Goal: Task Accomplishment & Management: Use online tool/utility

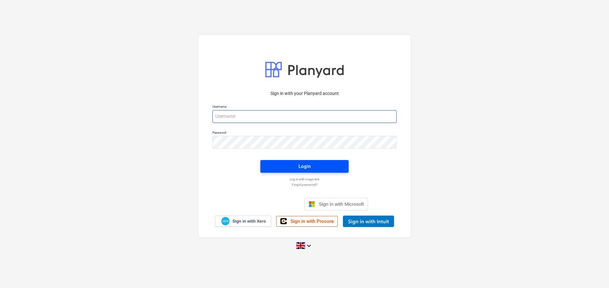
type input "[EMAIL_ADDRESS][DOMAIN_NAME]"
click at [319, 165] on span "Login" at bounding box center [304, 166] width 73 height 8
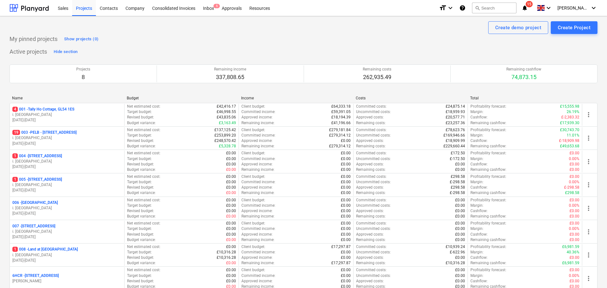
click at [72, 132] on p "19 003 - PELB - [GEOGRAPHIC_DATA], [GEOGRAPHIC_DATA], GL2 7NE" at bounding box center [44, 132] width 64 height 5
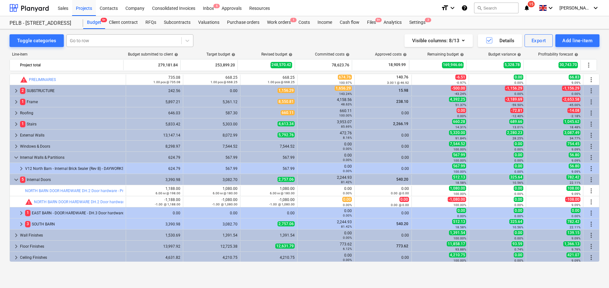
drag, startPoint x: 90, startPoint y: 35, endPoint x: 95, endPoint y: 44, distance: 10.4
click at [90, 35] on div "Go to row" at bounding box center [129, 40] width 127 height 13
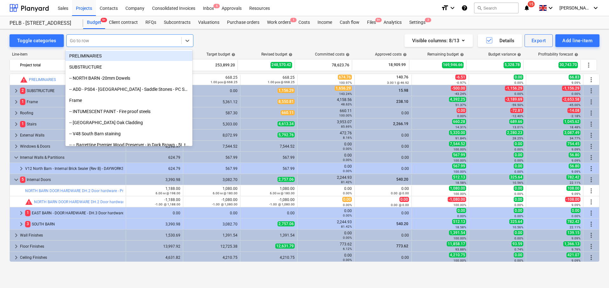
click at [96, 45] on div "Go to row" at bounding box center [124, 40] width 115 height 9
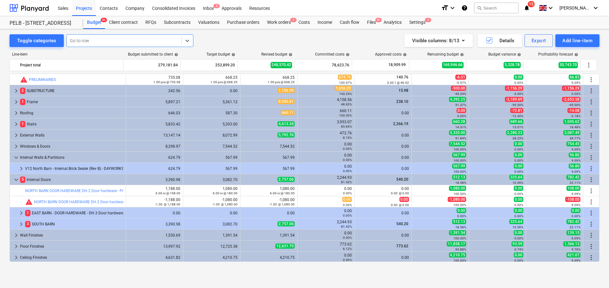
click at [96, 44] on div "Go to row" at bounding box center [124, 40] width 115 height 9
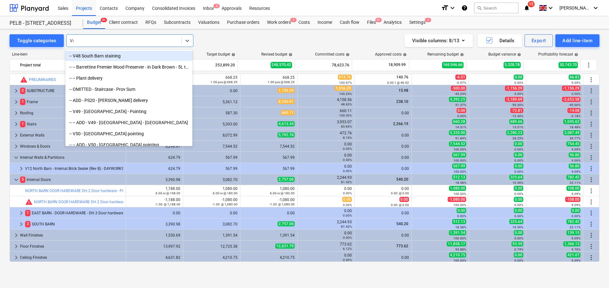
type input "V48"
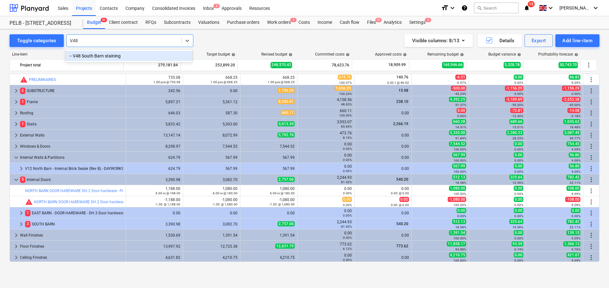
click at [112, 54] on div "-- V48 South Barn staining" at bounding box center [128, 56] width 127 height 10
click at [141, 41] on div at bounding box center [118, 40] width 97 height 6
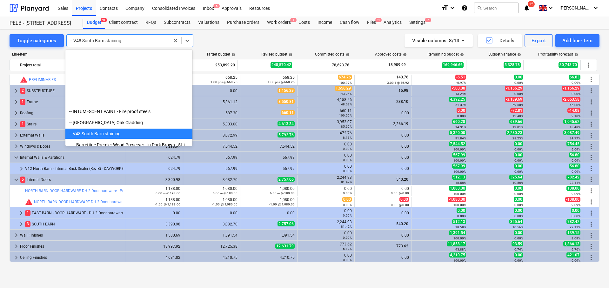
scroll to position [78, 0]
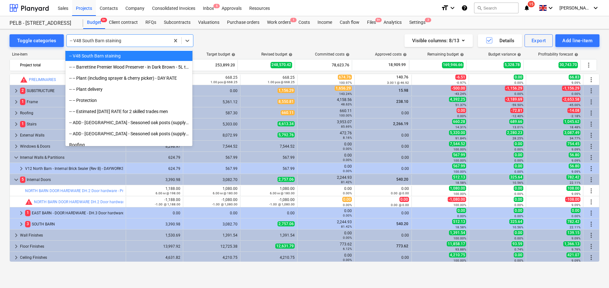
click at [125, 58] on div "-- V48 South Barn staining" at bounding box center [128, 56] width 127 height 10
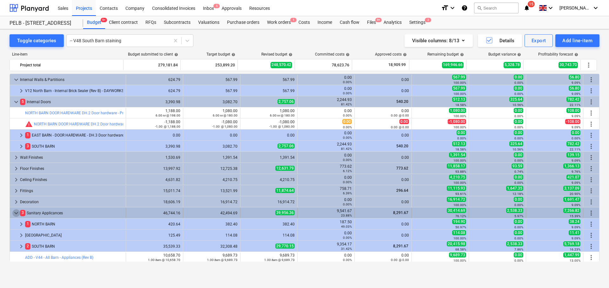
click at [15, 212] on span "keyboard_arrow_down" at bounding box center [16, 213] width 8 height 8
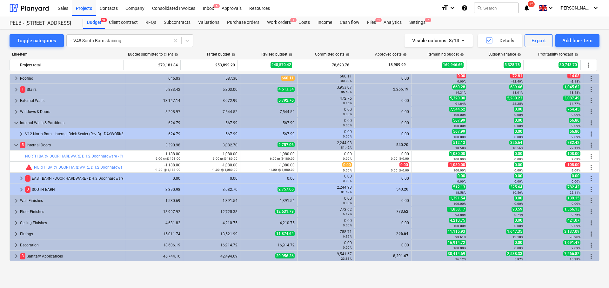
scroll to position [11, 0]
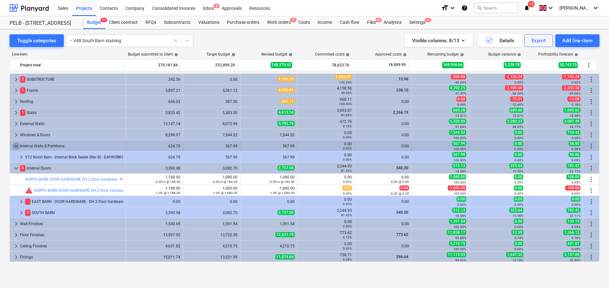
click at [14, 146] on span "keyboard_arrow_down" at bounding box center [16, 146] width 8 height 8
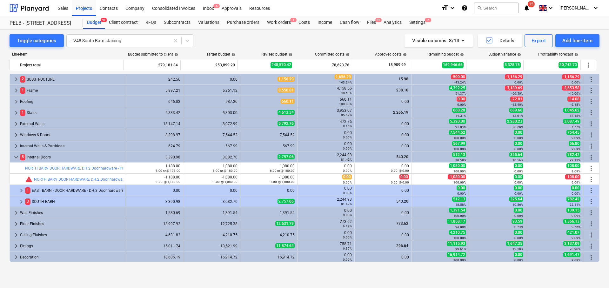
scroll to position [10, 0]
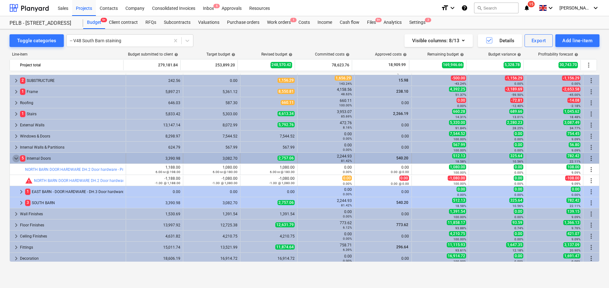
click at [16, 160] on span "keyboard_arrow_down" at bounding box center [16, 159] width 8 height 8
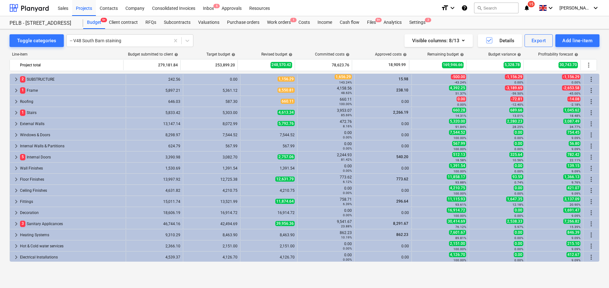
scroll to position [0, 0]
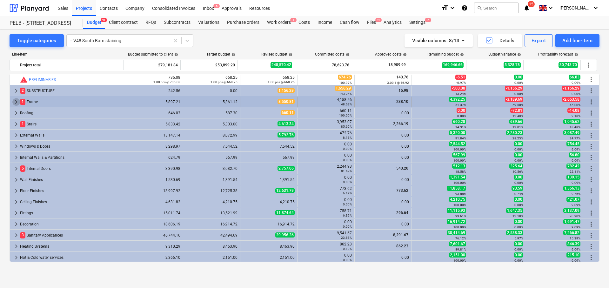
click at [16, 101] on span "keyboard_arrow_right" at bounding box center [16, 102] width 8 height 8
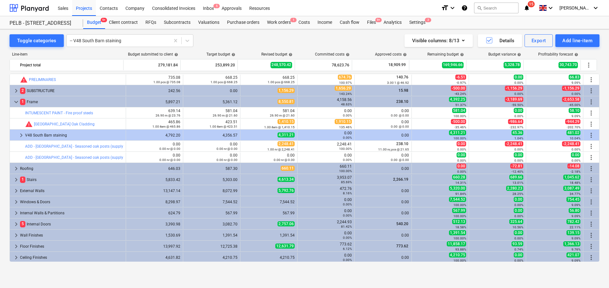
click at [16, 101] on span "keyboard_arrow_down" at bounding box center [16, 102] width 8 height 8
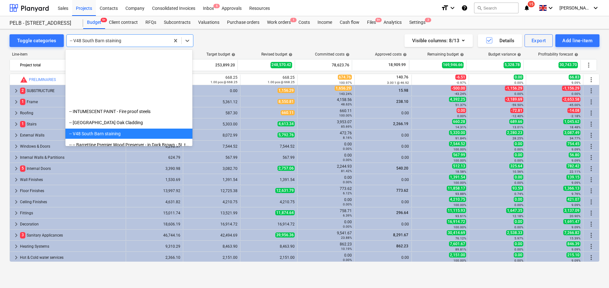
click at [135, 40] on div at bounding box center [118, 40] width 97 height 6
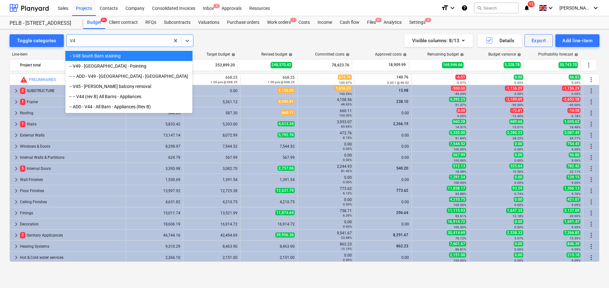
type input "V45"
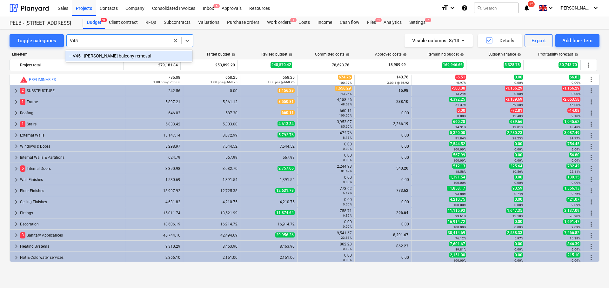
click at [126, 54] on div "-- V45 - [PERSON_NAME] balcony removal" at bounding box center [128, 56] width 127 height 10
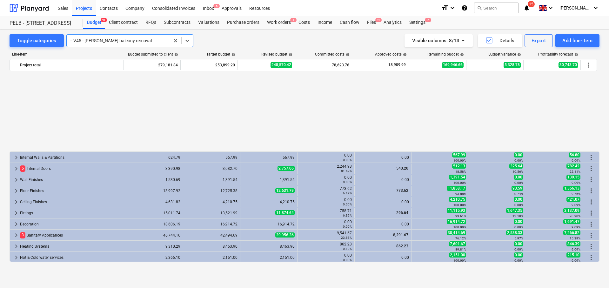
scroll to position [90, 0]
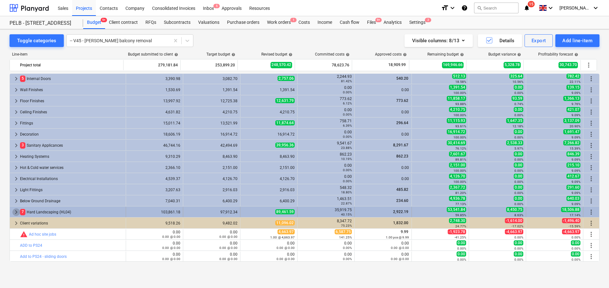
click at [15, 212] on span "keyboard_arrow_right" at bounding box center [16, 212] width 8 height 8
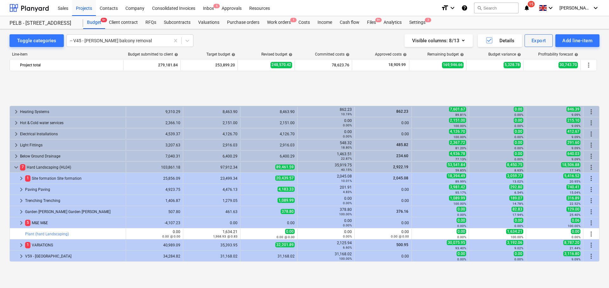
scroll to position [179, 0]
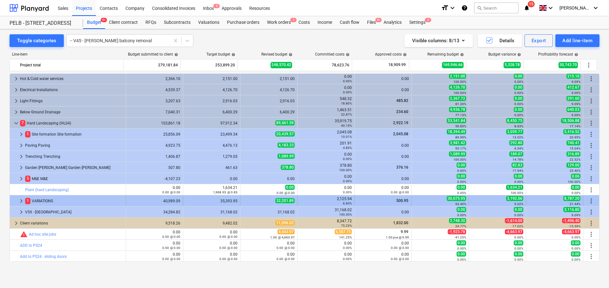
click at [23, 200] on span "keyboard_arrow_right" at bounding box center [21, 201] width 8 height 8
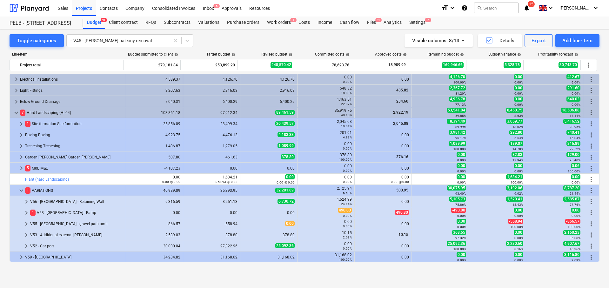
scroll to position [190, 0]
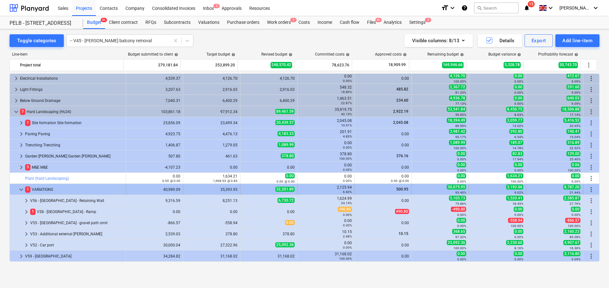
click at [20, 187] on span "keyboard_arrow_down" at bounding box center [21, 190] width 8 height 8
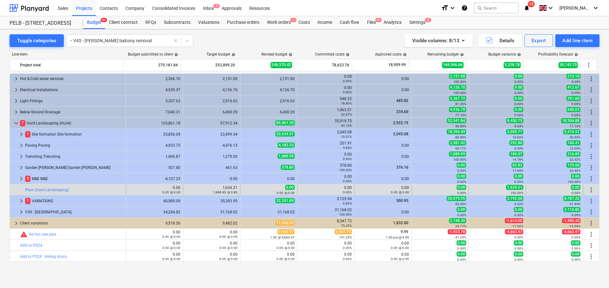
scroll to position [179, 0]
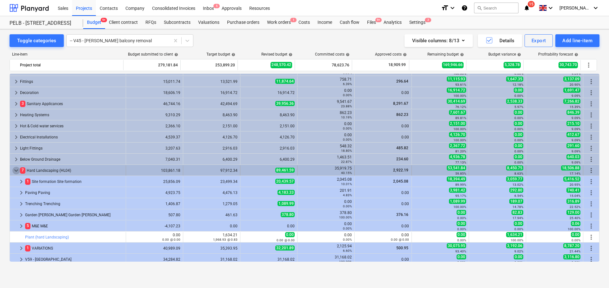
click at [14, 172] on span "keyboard_arrow_down" at bounding box center [16, 171] width 8 height 8
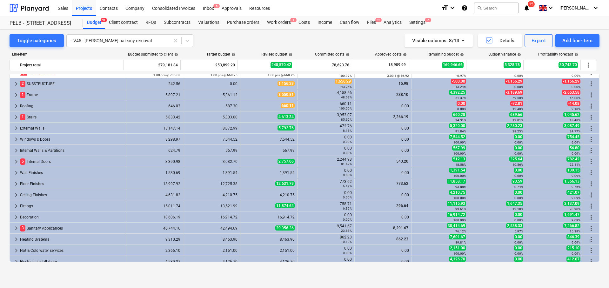
scroll to position [0, 0]
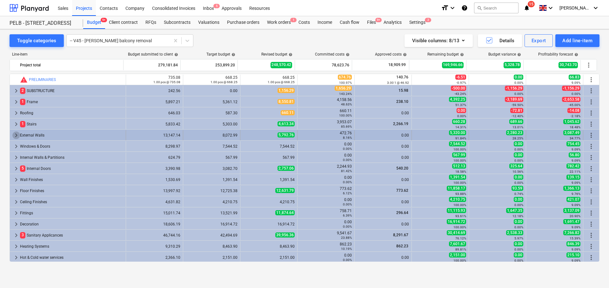
click at [17, 135] on span "keyboard_arrow_right" at bounding box center [16, 136] width 8 height 8
